Goal: Task Accomplishment & Management: Manage account settings

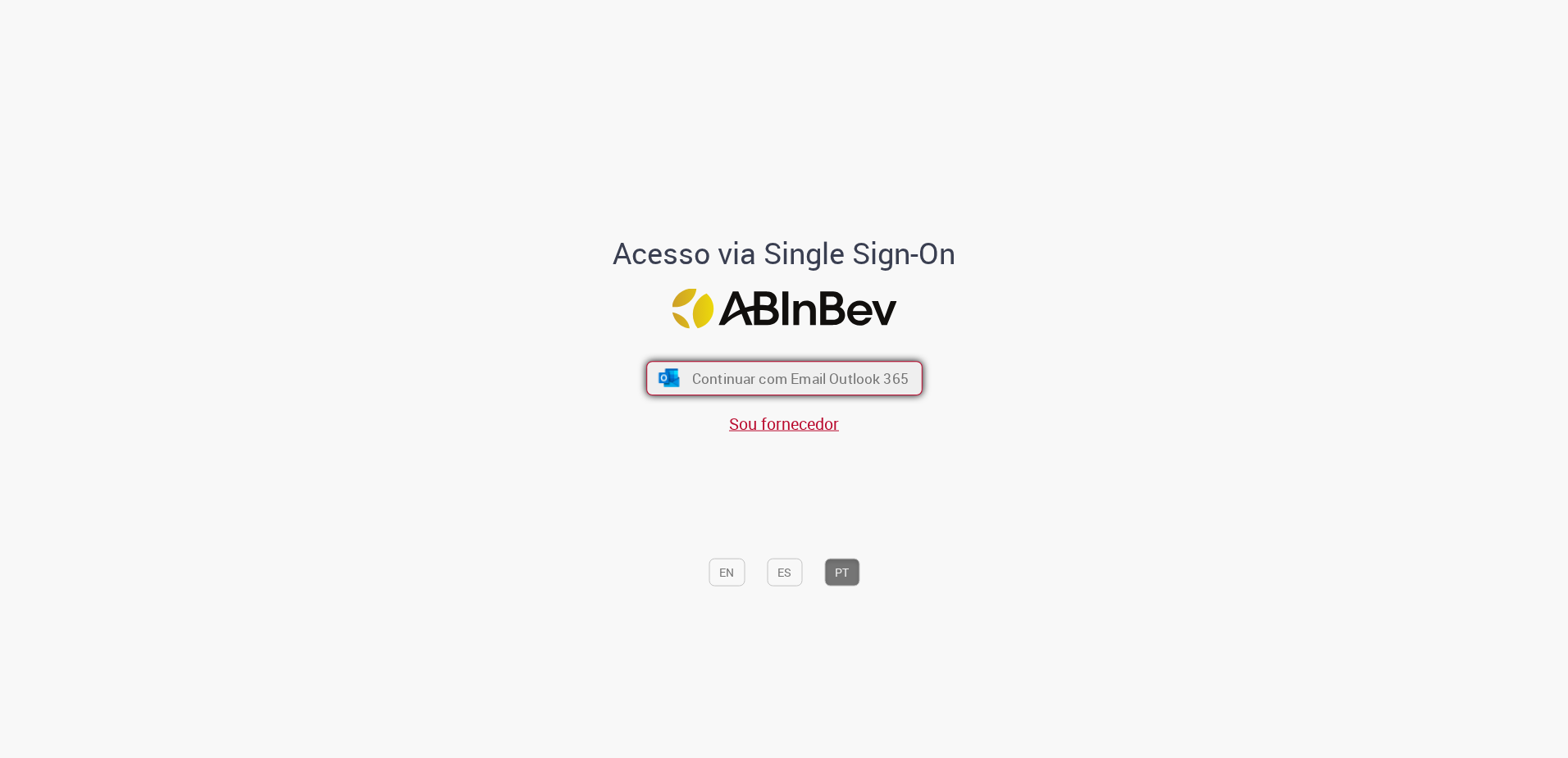
click at [851, 389] on button "Continuar com Email Outlook 365" at bounding box center [785, 378] width 277 height 35
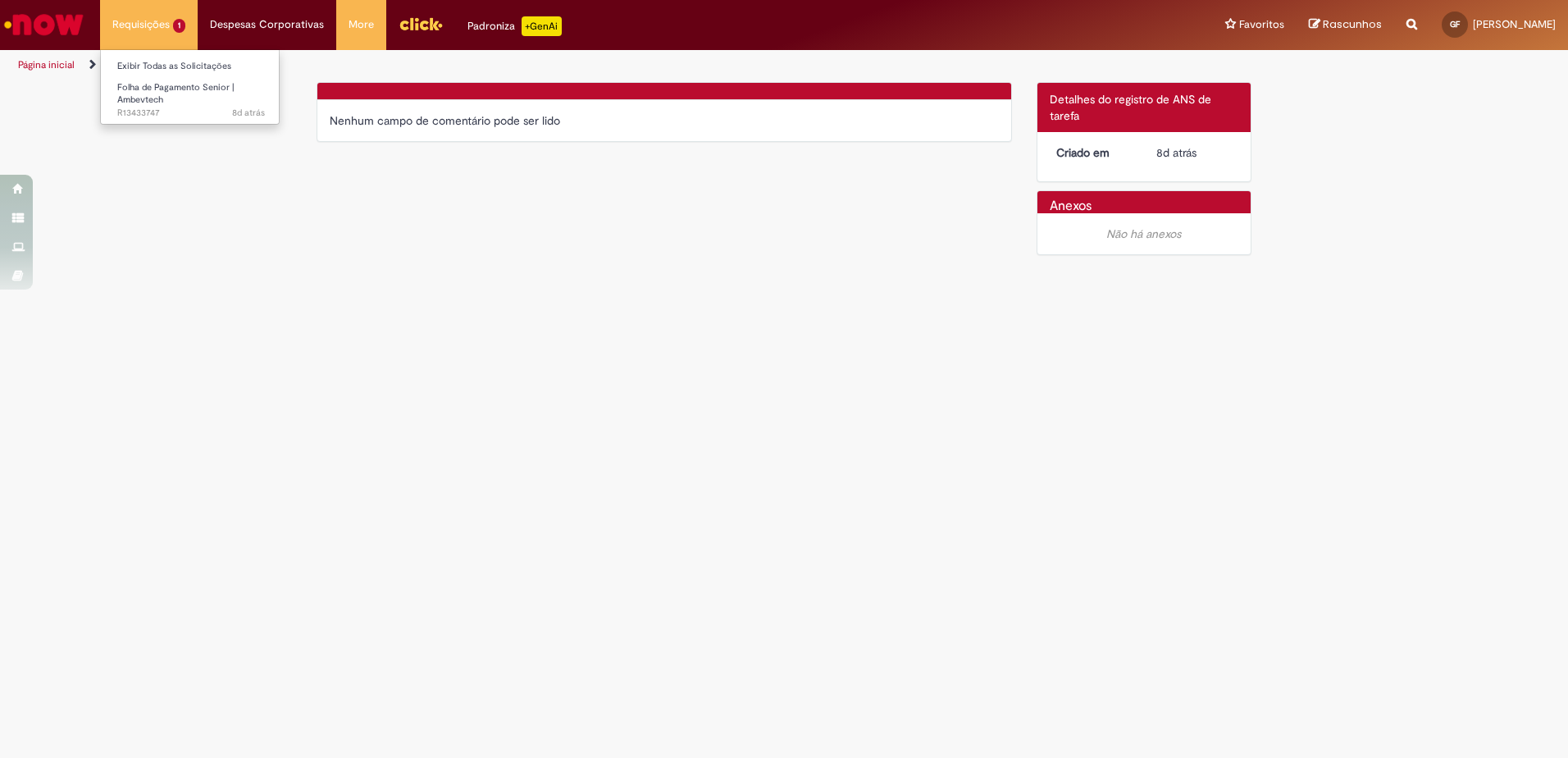
click at [180, 30] on li "Requisições 1 Exibir Todas as Solicitações Folha de Pagamento Senior | Ambevtec…" at bounding box center [149, 25] width 98 height 49
click at [135, 67] on link "Exibir Todas as Solicitações" at bounding box center [191, 67] width 180 height 18
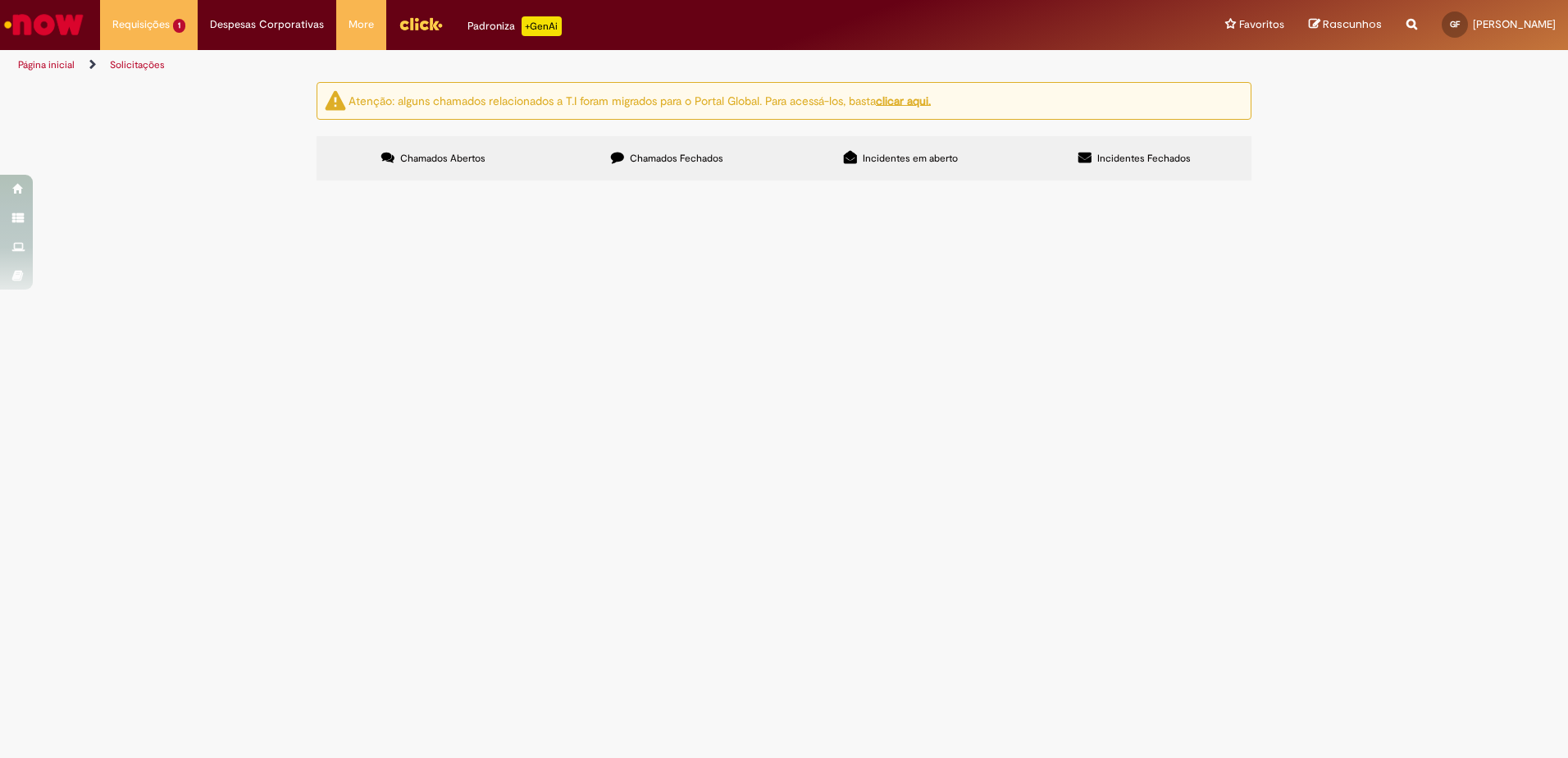
click at [296, 404] on main "Solicitações Atenção: alguns chamados relacionados a T.I foram migrados para o …" at bounding box center [784, 420] width 1568 height 677
click at [0, 0] on td "OPOSIÇÃO A CONTRIBUIÇÃO ASSISTENCIAL Nome completo do empregado: Givago Fritzen…" at bounding box center [0, 0] width 0 height 0
click at [0, 0] on span "Folha de Pagamento Senior | Ambevtech" at bounding box center [0, 0] width 0 height 0
click at [0, 0] on span "OPOSIÇÃO A CONTRIBUIÇÃO ASSISTENCIAL Nome completo do empregado: Givago Fritzen…" at bounding box center [0, 0] width 0 height 0
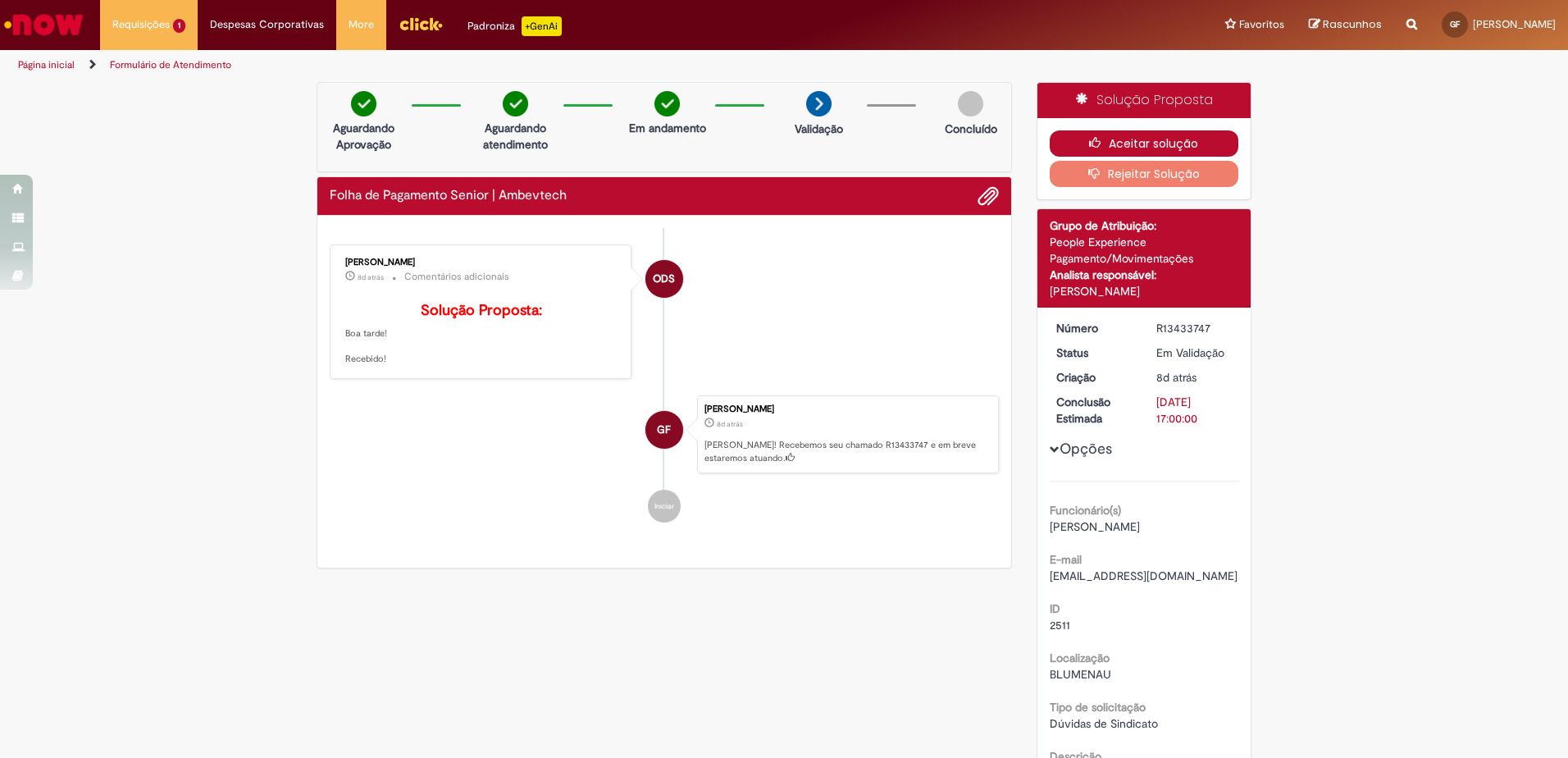
click at [1164, 141] on button "Aceitar solução" at bounding box center [1145, 143] width 189 height 26
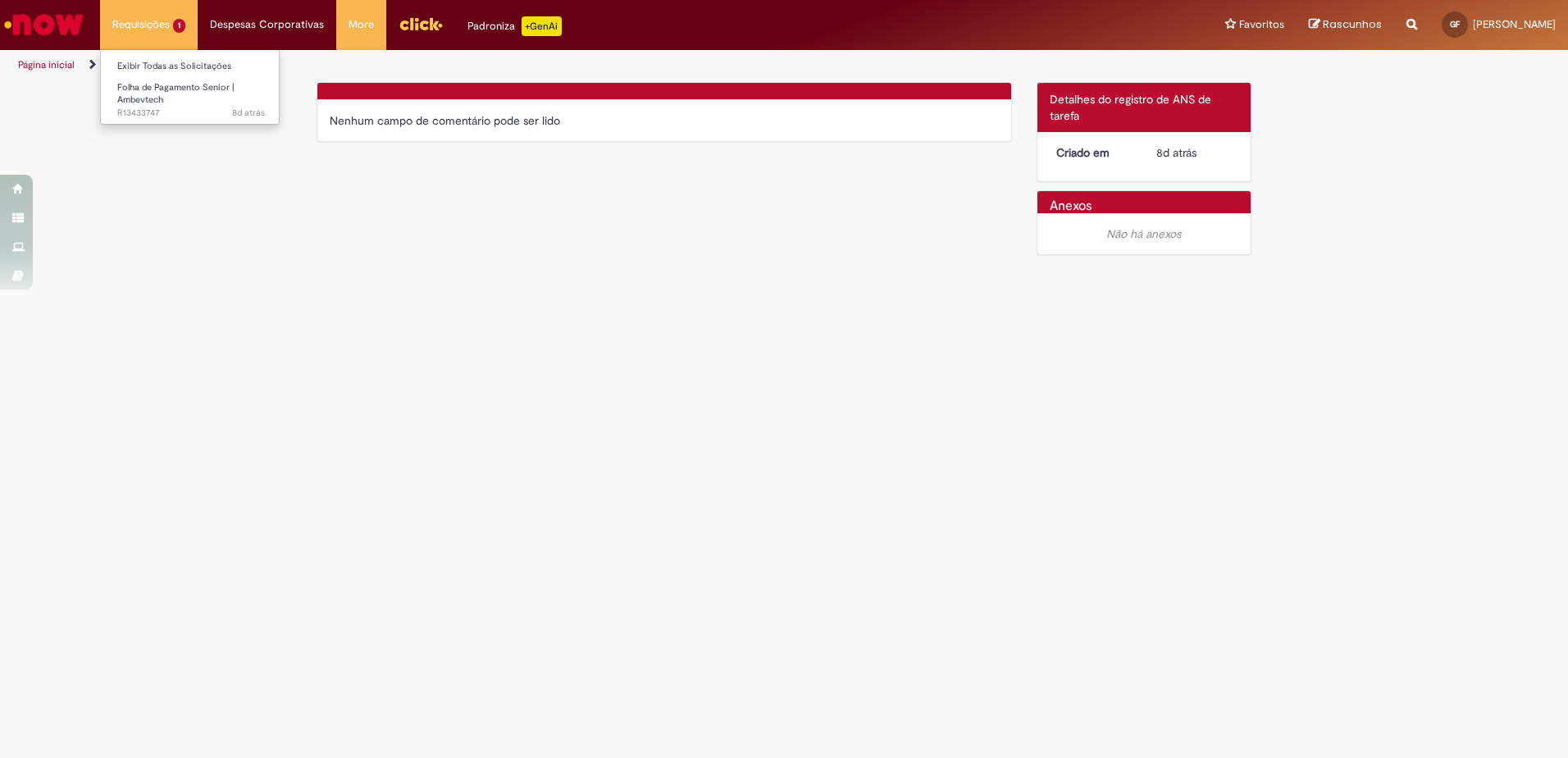
click at [124, 16] on li "Requisições 1 Exibir Todas as Solicitações Folha de Pagamento Senior | Ambevtec…" at bounding box center [149, 25] width 98 height 49
click at [109, 191] on div "Verificar Código de Barras Nenhum campo de comentário pode ser lido Detalhes do…" at bounding box center [784, 173] width 1568 height 182
click at [166, 70] on link "Formulário de Atendimento" at bounding box center [170, 65] width 121 height 13
click at [102, 69] on li "Página inicial" at bounding box center [58, 65] width 91 height 30
